Goal: Task Accomplishment & Management: Complete application form

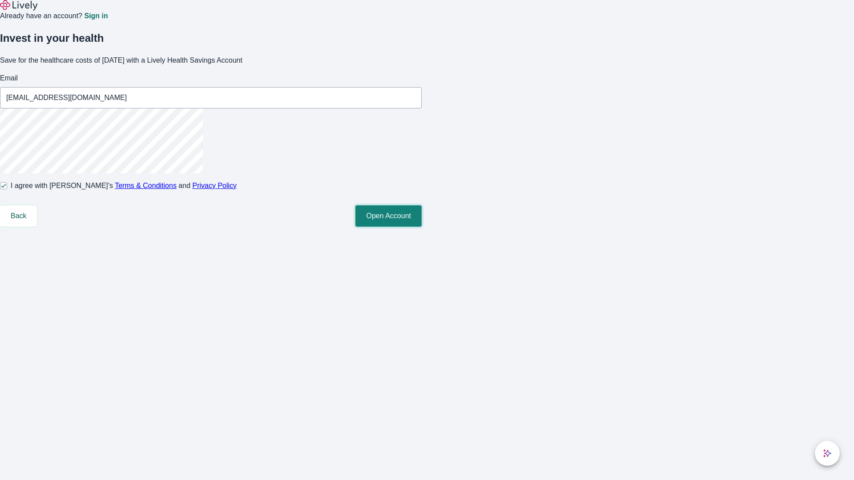
click at [422, 227] on button "Open Account" at bounding box center [388, 215] width 66 height 21
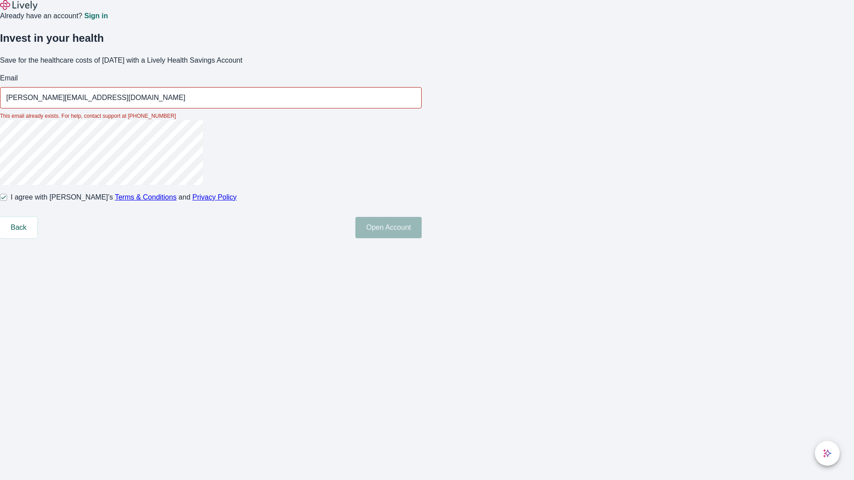
type input "[PERSON_NAME][EMAIL_ADDRESS][DOMAIN_NAME]"
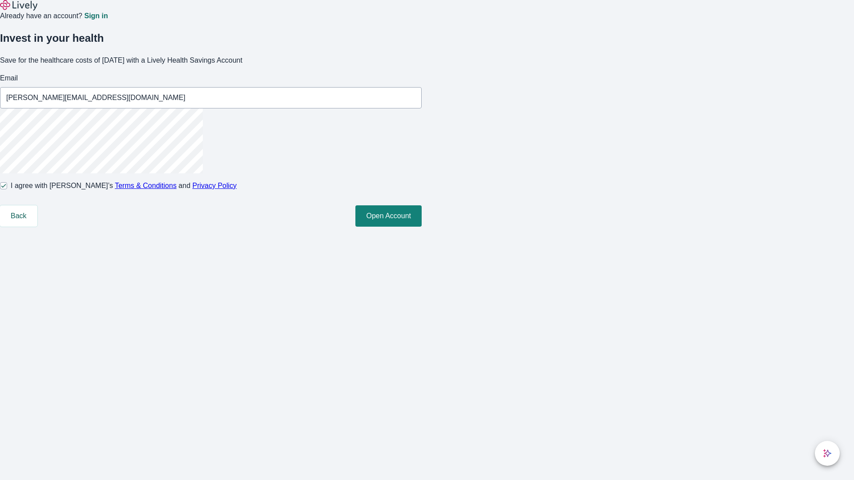
click at [7, 189] on input "I agree with Lively’s Terms & Conditions and Privacy Policy" at bounding box center [3, 185] width 7 height 7
checkbox input "false"
type input "[EMAIL_ADDRESS][DOMAIN_NAME]"
click at [7, 189] on input "I agree with Lively’s Terms & Conditions and Privacy Policy" at bounding box center [3, 185] width 7 height 7
checkbox input "true"
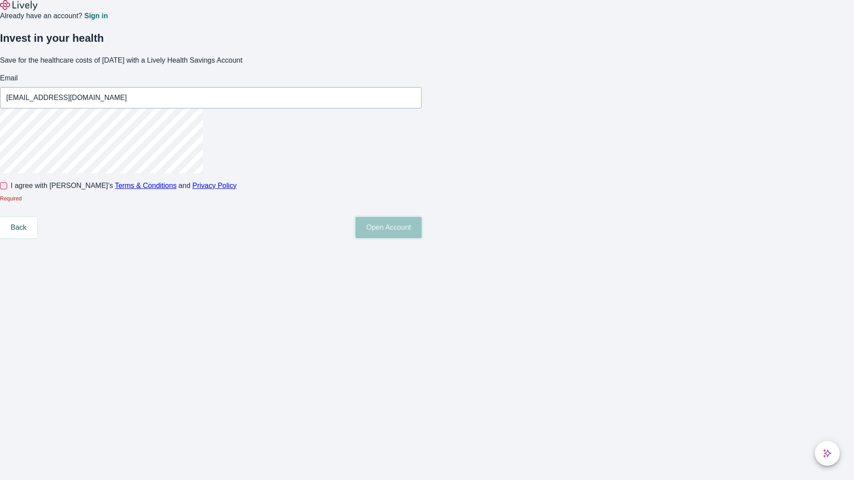
click at [422, 238] on button "Open Account" at bounding box center [388, 227] width 66 height 21
